Goal: Check status

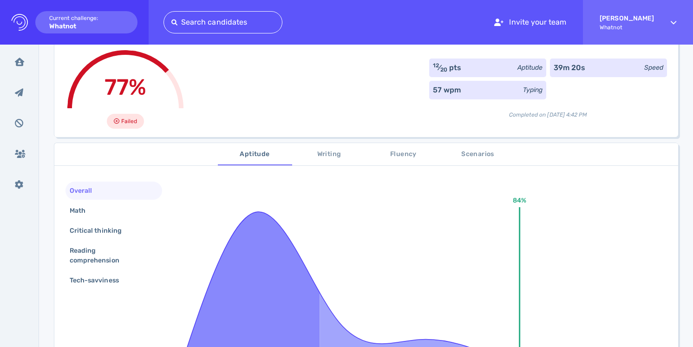
scroll to position [81, 0]
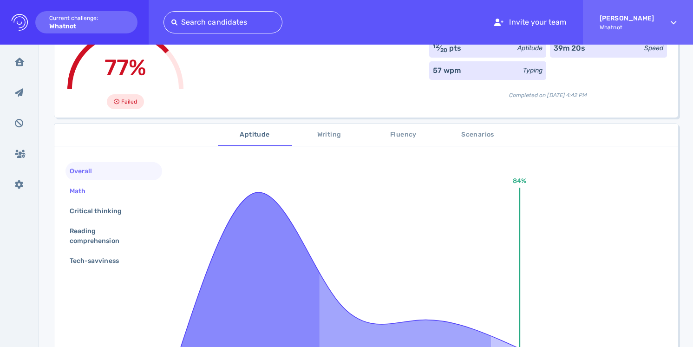
click at [136, 190] on div "Math" at bounding box center [113, 191] width 97 height 18
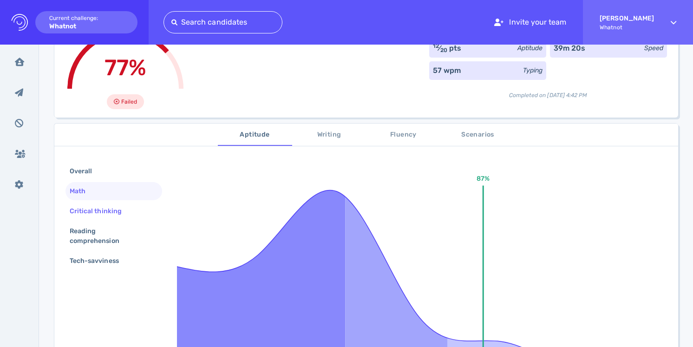
click at [127, 211] on div "Critical thinking" at bounding box center [100, 210] width 65 height 13
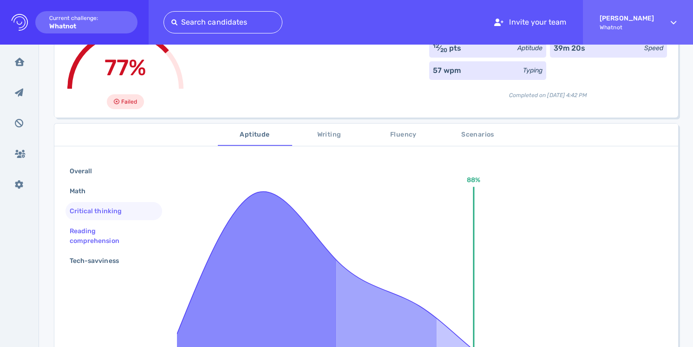
click at [119, 244] on div "Reading comprehension" at bounding box center [110, 235] width 85 height 23
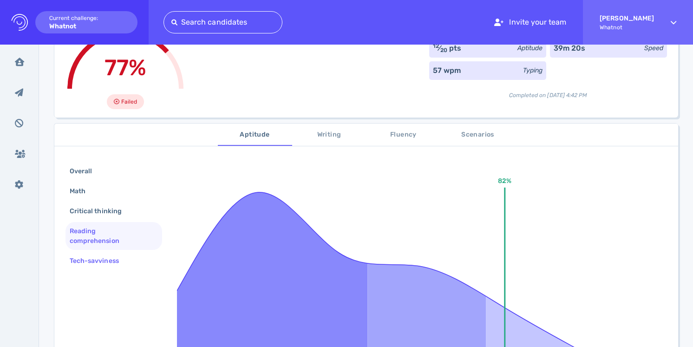
click at [120, 260] on div "Tech-savviness" at bounding box center [99, 260] width 62 height 13
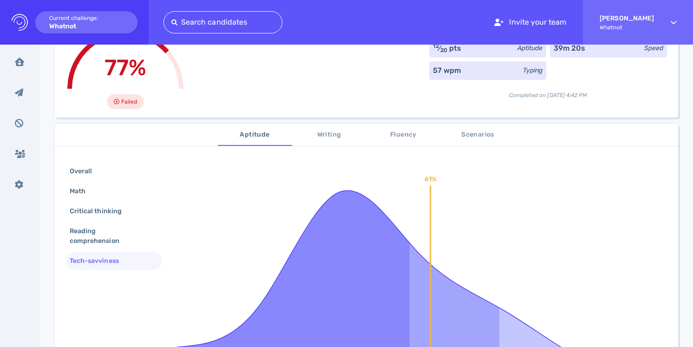
click at [326, 135] on span "Writing" at bounding box center [329, 135] width 63 height 12
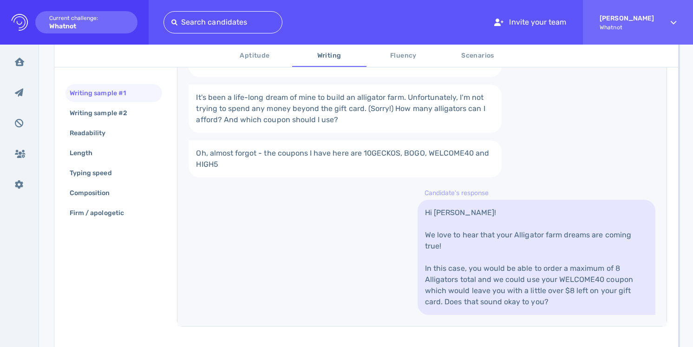
scroll to position [256, 0]
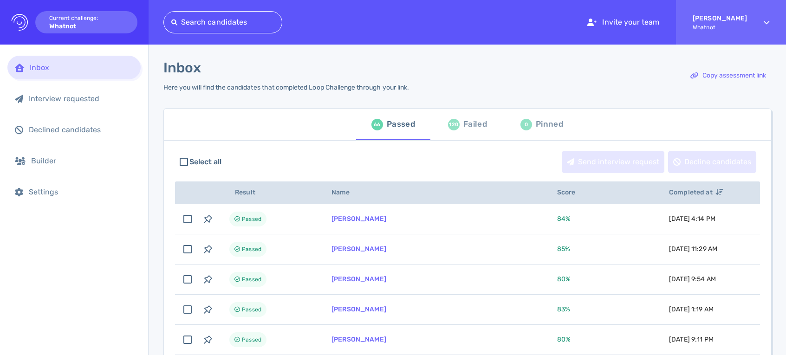
click at [475, 123] on div "Failed" at bounding box center [476, 125] width 24 height 14
